Goal: Book appointment/travel/reservation

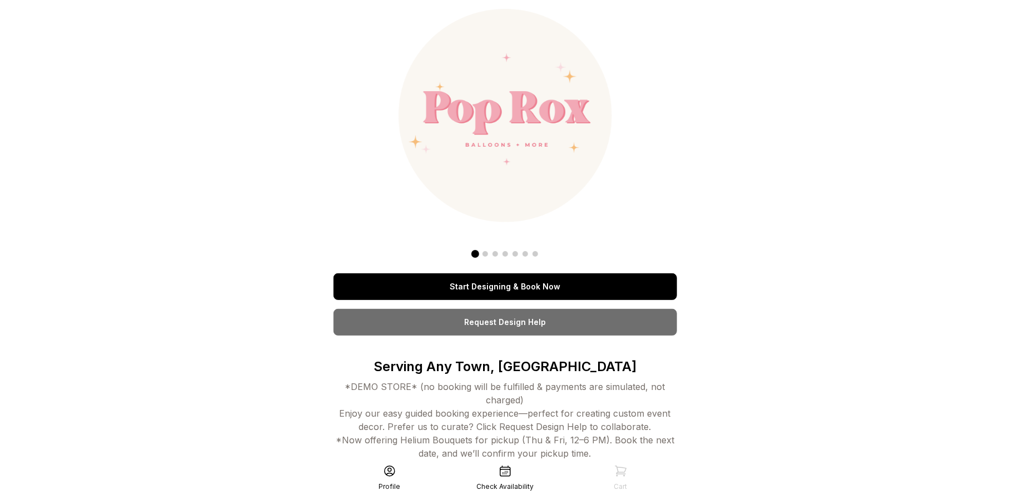
click at [512, 285] on link "Start Designing & Book Now" at bounding box center [504, 286] width 343 height 27
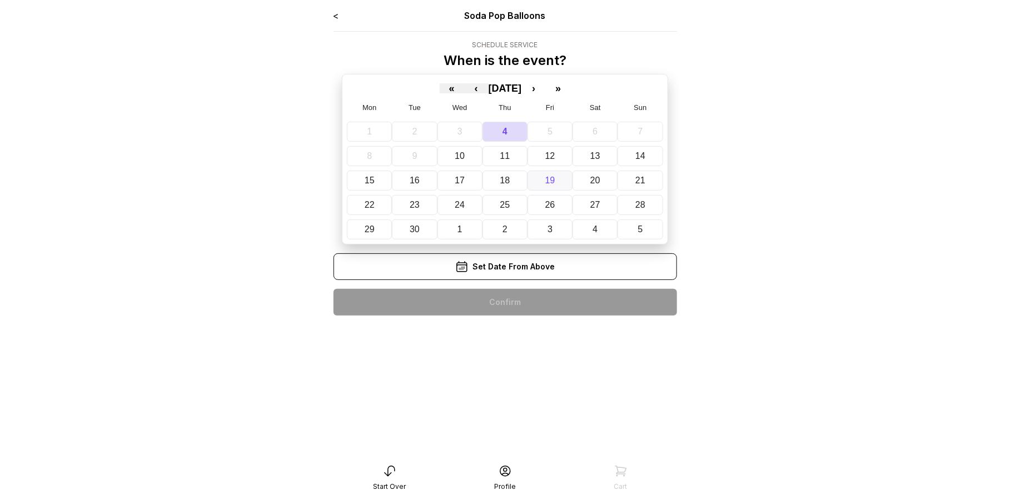
click at [543, 172] on button "19" at bounding box center [549, 181] width 45 height 20
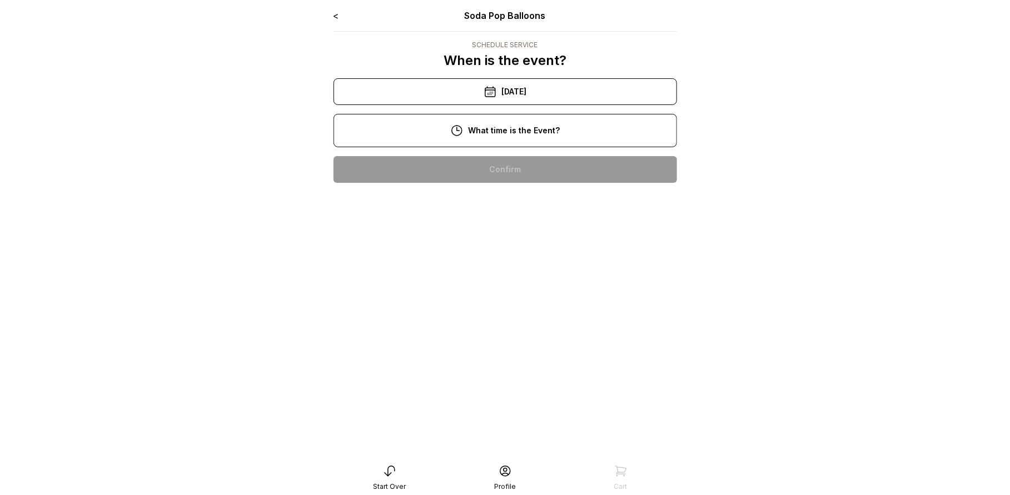
click at [522, 203] on div "2:00 pm" at bounding box center [505, 205] width 326 height 27
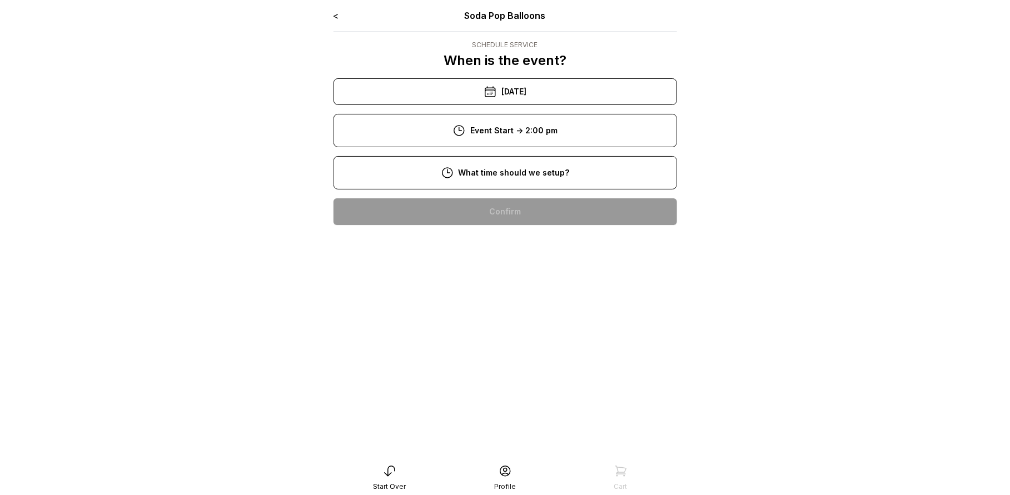
click at [511, 208] on div "8:00 am" at bounding box center [505, 211] width 326 height 27
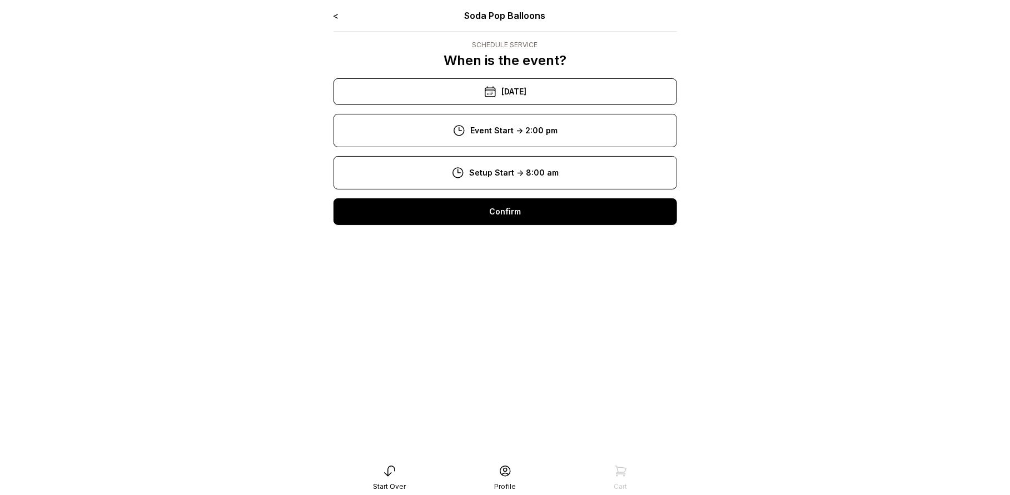
click at [509, 218] on div "Confirm" at bounding box center [504, 211] width 343 height 27
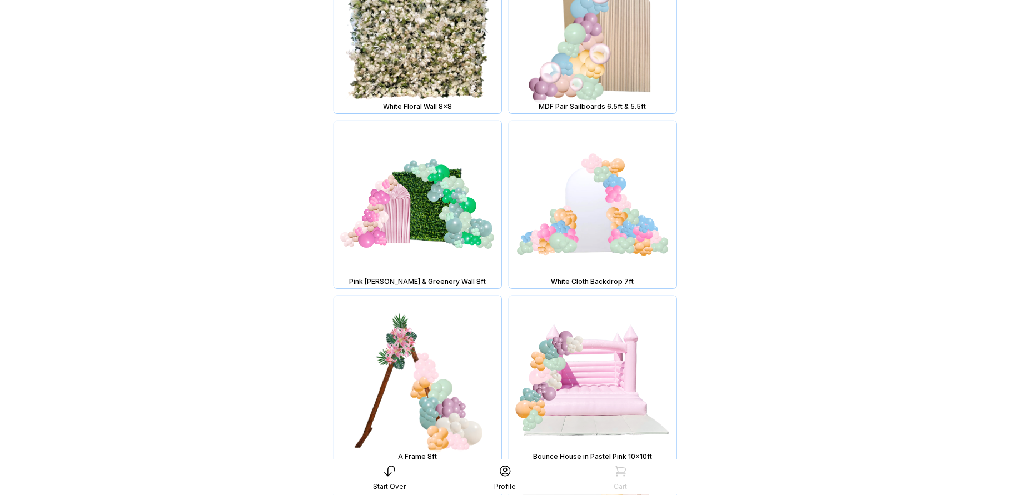
scroll to position [4265, 0]
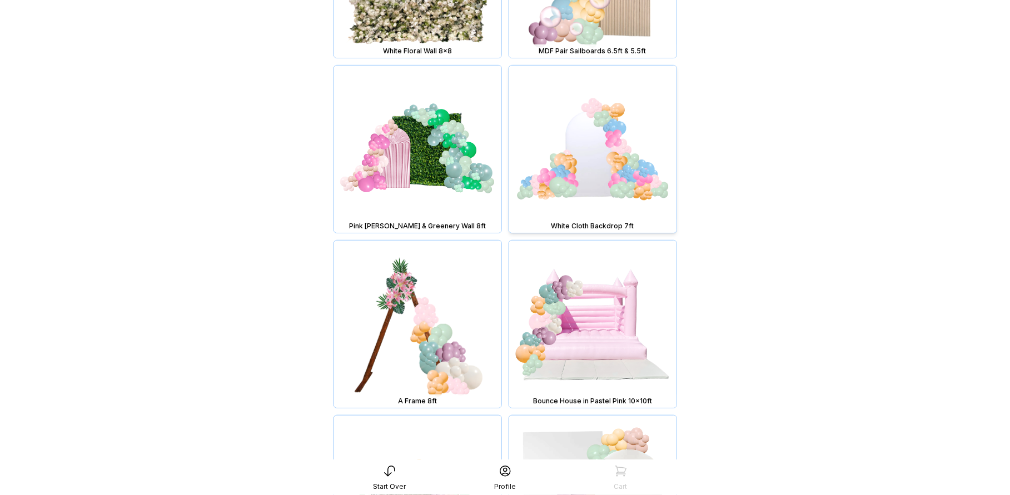
click at [608, 164] on img at bounding box center [592, 149] width 167 height 167
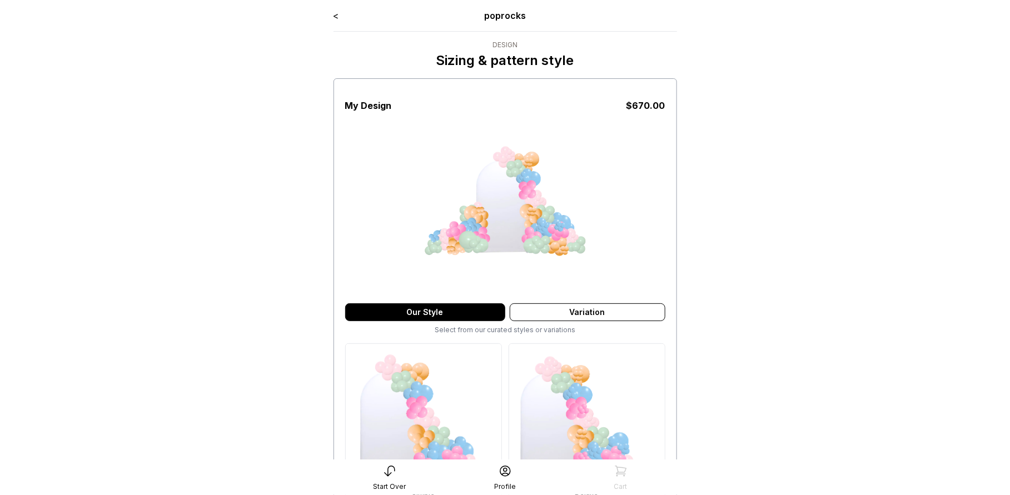
click at [335, 14] on link "<" at bounding box center [336, 15] width 6 height 11
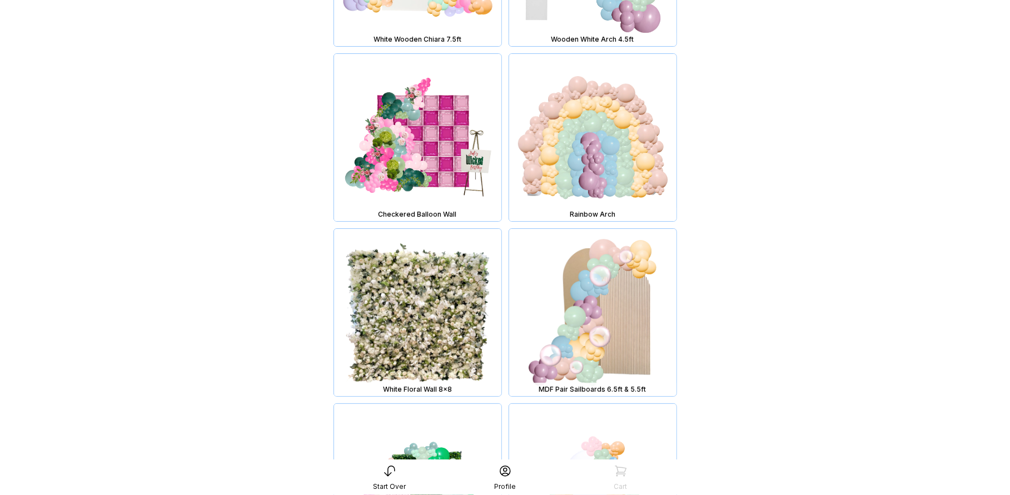
scroll to position [3935, 0]
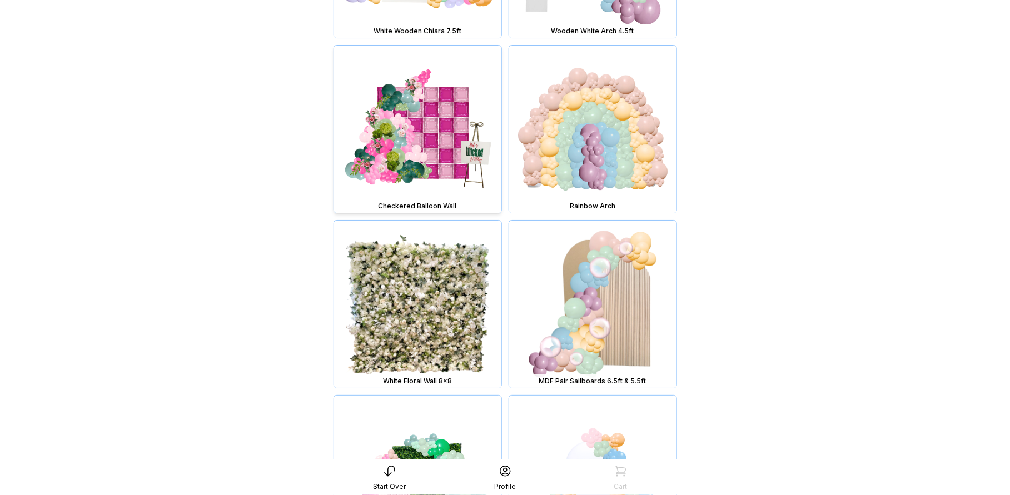
click at [443, 166] on img at bounding box center [417, 129] width 167 height 167
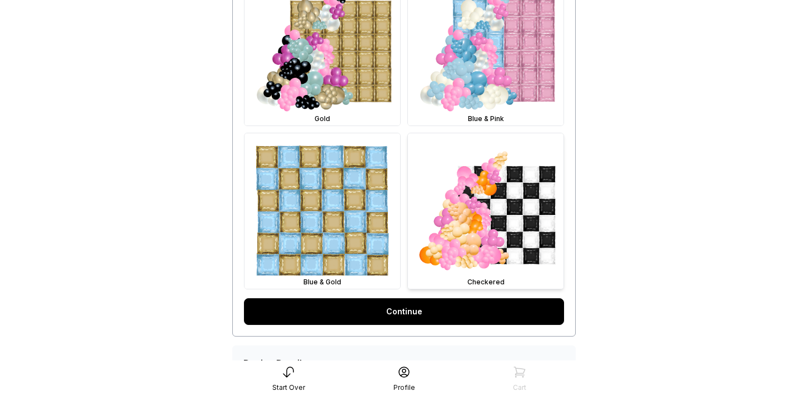
scroll to position [731, 0]
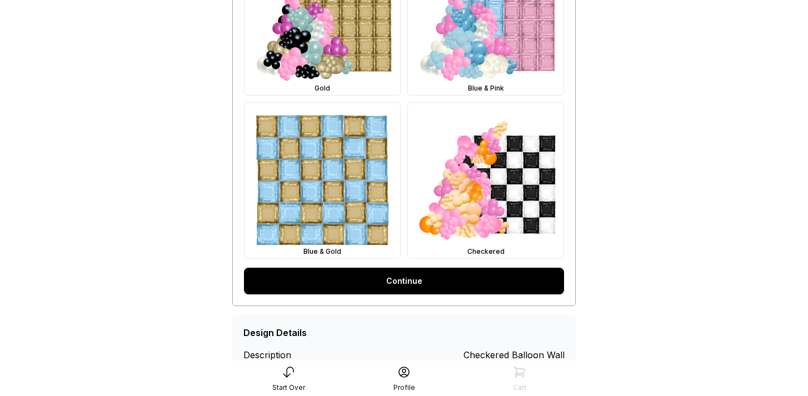
click at [425, 282] on link "Continue" at bounding box center [404, 281] width 320 height 27
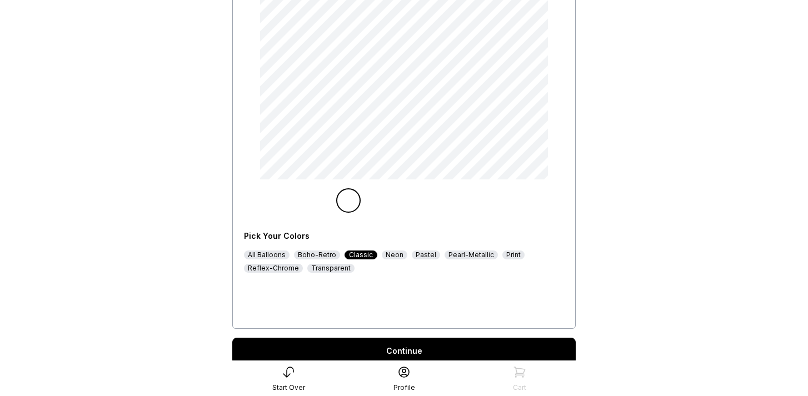
scroll to position [196, 0]
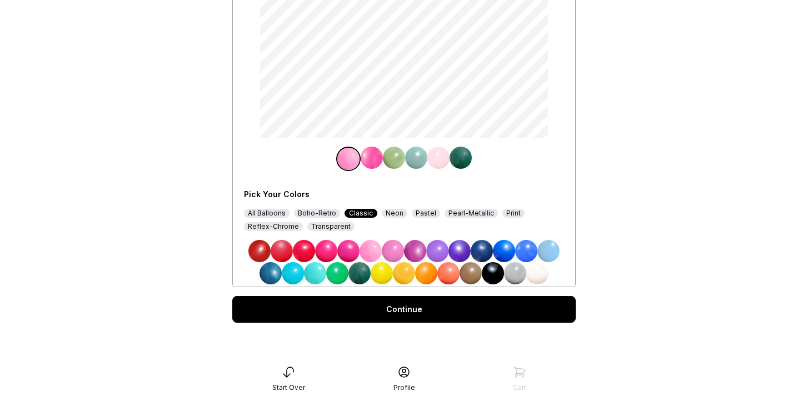
click at [414, 314] on div "Continue" at bounding box center [403, 309] width 343 height 27
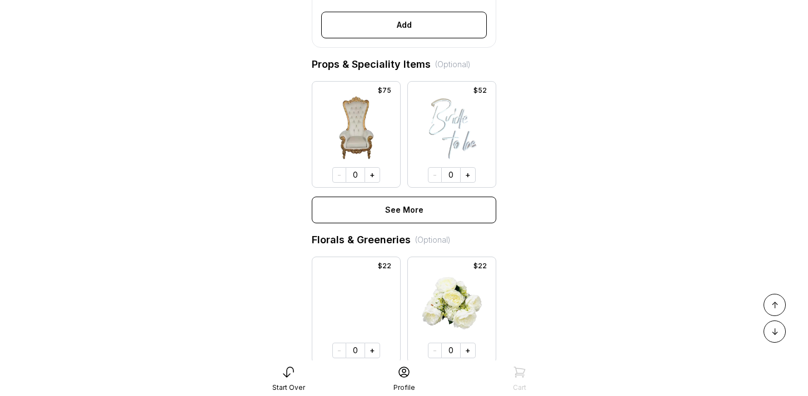
scroll to position [534, 0]
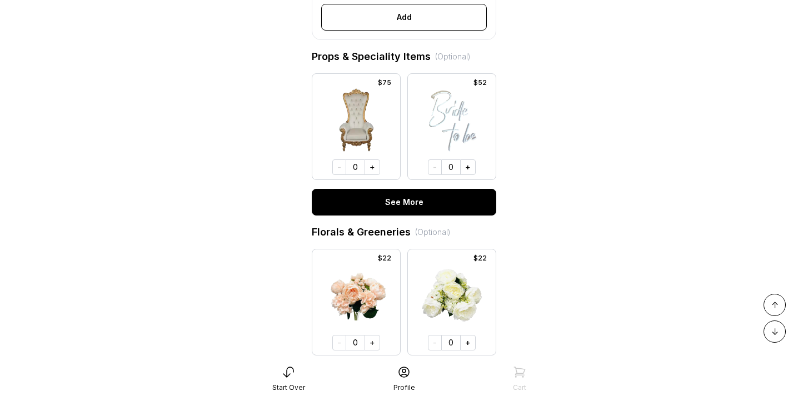
click at [421, 202] on button "See More" at bounding box center [404, 202] width 184 height 27
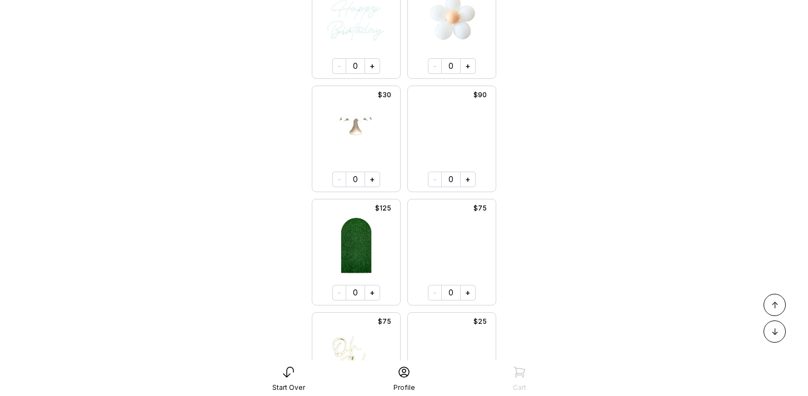
scroll to position [751, 0]
